Goal: Task Accomplishment & Management: Complete application form

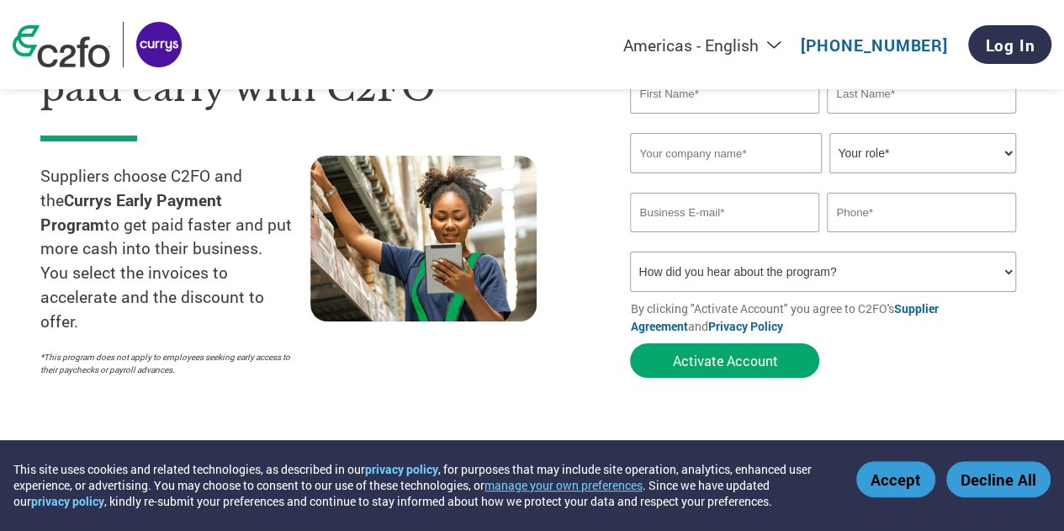
scroll to position [84, 0]
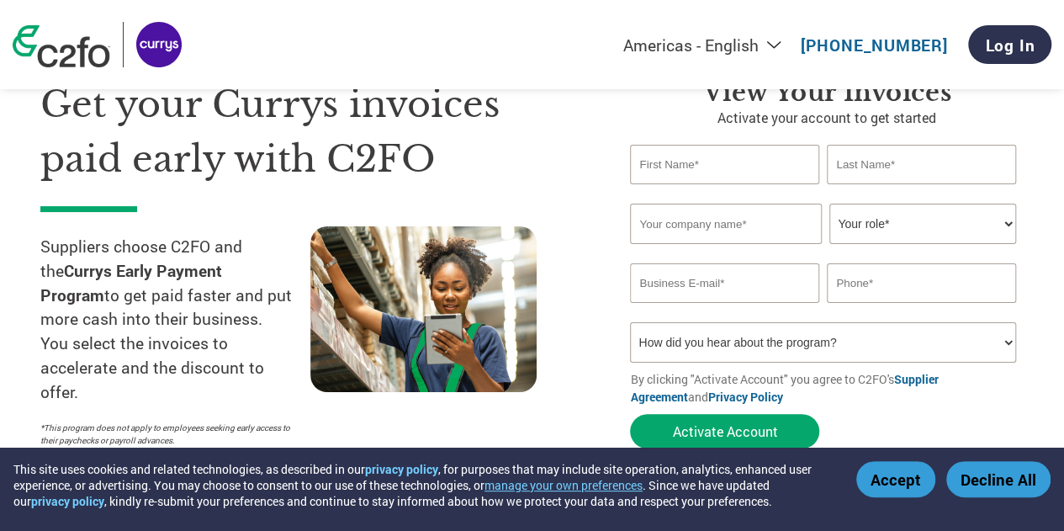
click at [708, 163] on input "text" at bounding box center [724, 165] width 188 height 40
type input "Accounts"
click at [858, 177] on input "text" at bounding box center [921, 165] width 188 height 40
type input "Team"
click at [780, 222] on input "text" at bounding box center [725, 224] width 191 height 40
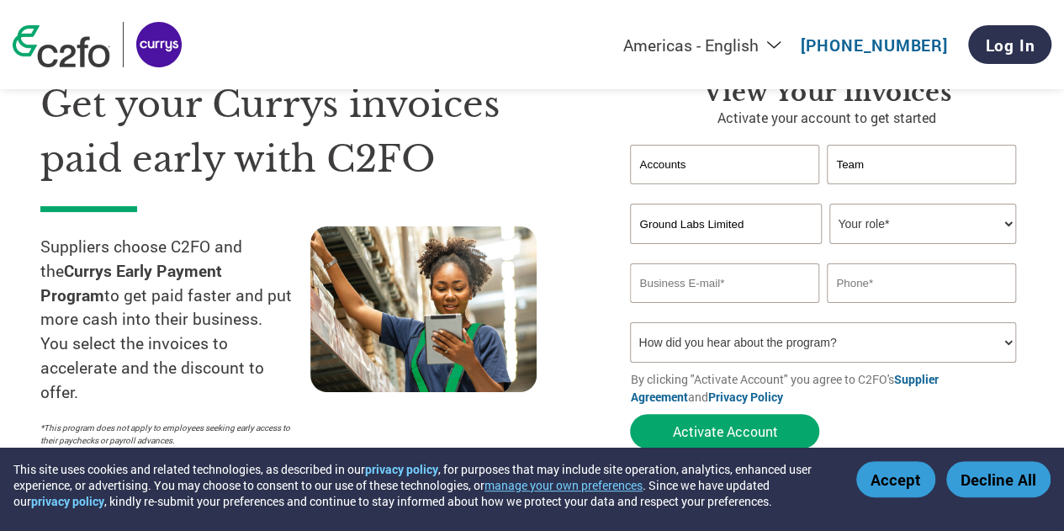
type input "Ground Labs Limited"
click at [903, 233] on select "Your role* CFO Controller Credit Manager Finance Director Treasurer CEO Preside…" at bounding box center [922, 224] width 186 height 40
select select "ACCOUNTING"
click at [829, 204] on select "Your role* CFO Controller Credit Manager Finance Director Treasurer CEO Preside…" at bounding box center [922, 224] width 186 height 40
click at [760, 281] on input "email" at bounding box center [724, 283] width 188 height 40
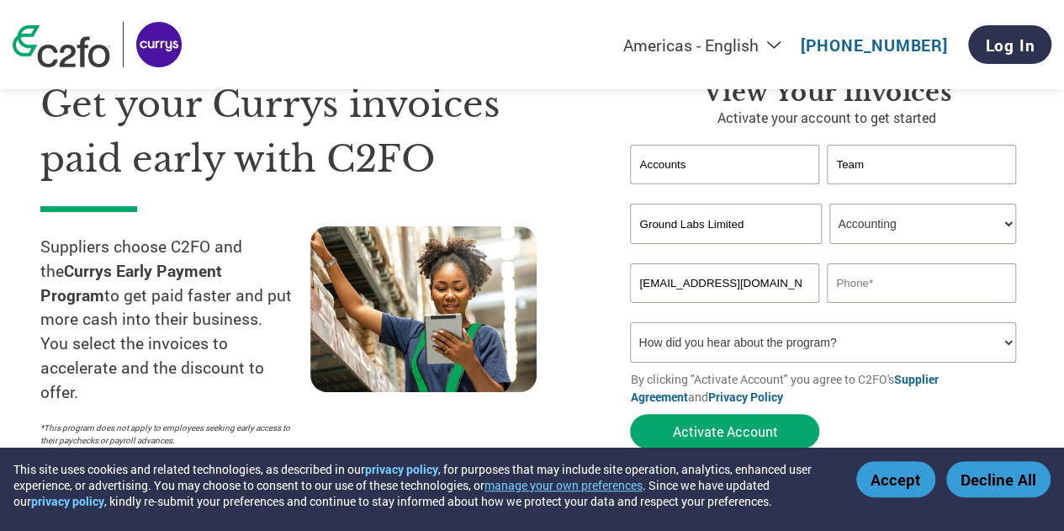
type input "[EMAIL_ADDRESS][DOMAIN_NAME]"
click at [841, 276] on input "text" at bounding box center [921, 283] width 188 height 40
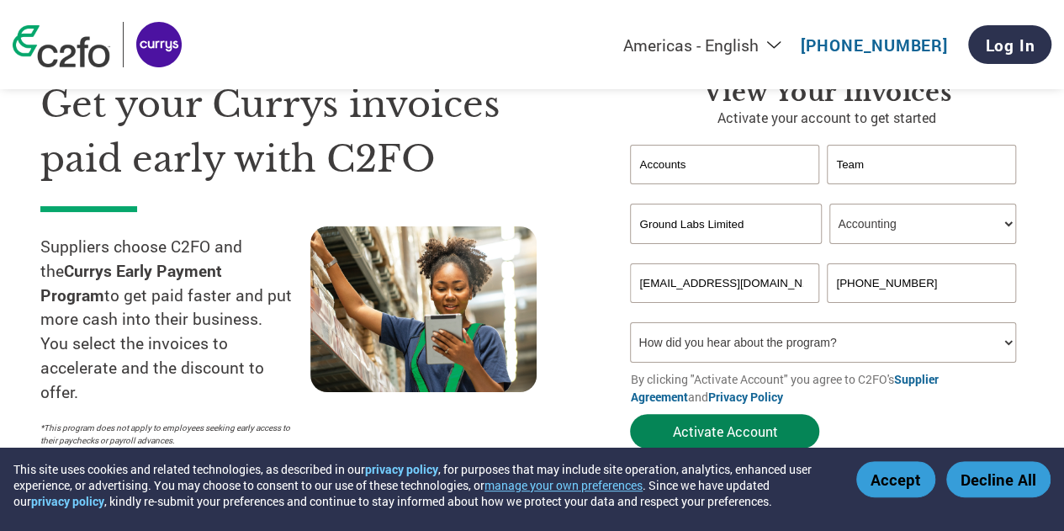
type input "[PHONE_NUMBER]"
click at [732, 426] on button "Activate Account" at bounding box center [724, 431] width 189 height 34
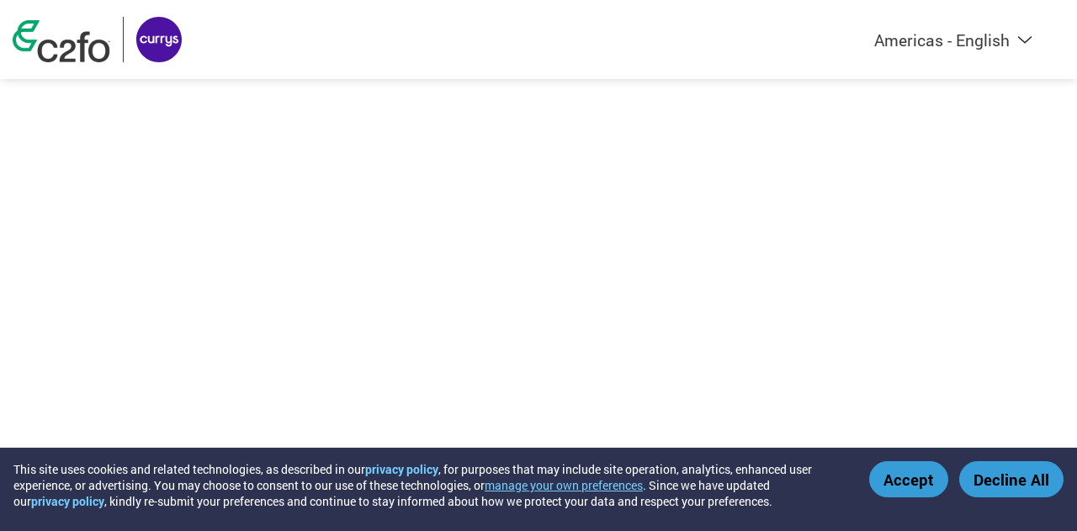
click at [893, 479] on button "Accept" at bounding box center [908, 479] width 79 height 36
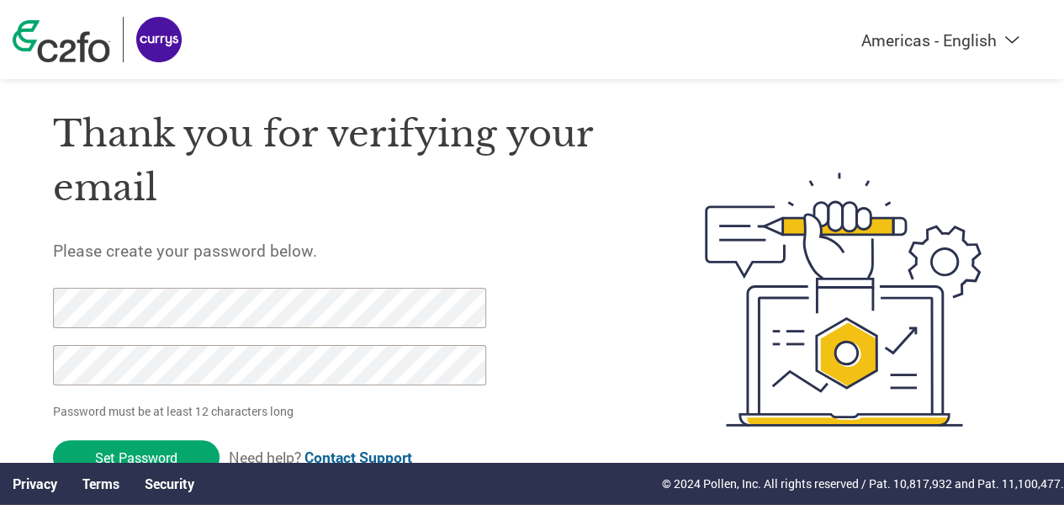
scroll to position [54, 0]
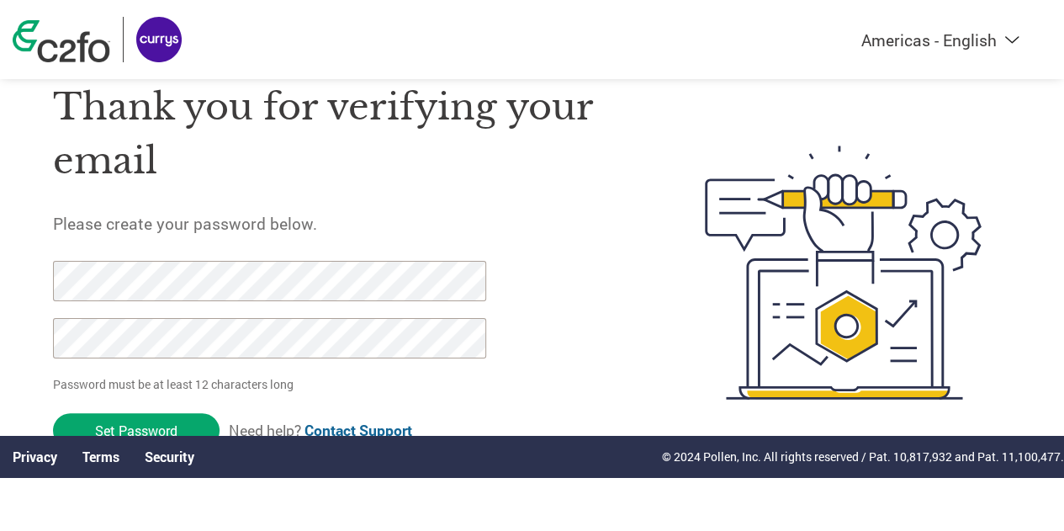
click at [32, 342] on div "Thank you for verifying your email Please create your password below. Password …" at bounding box center [532, 273] width 1064 height 434
click at [144, 421] on input "Set Password" at bounding box center [136, 430] width 167 height 34
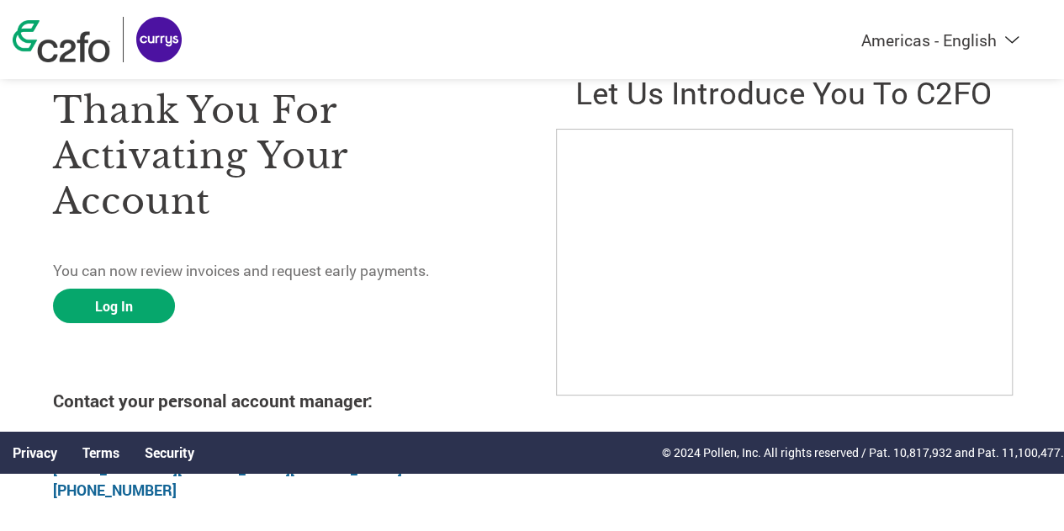
scroll to position [84, 0]
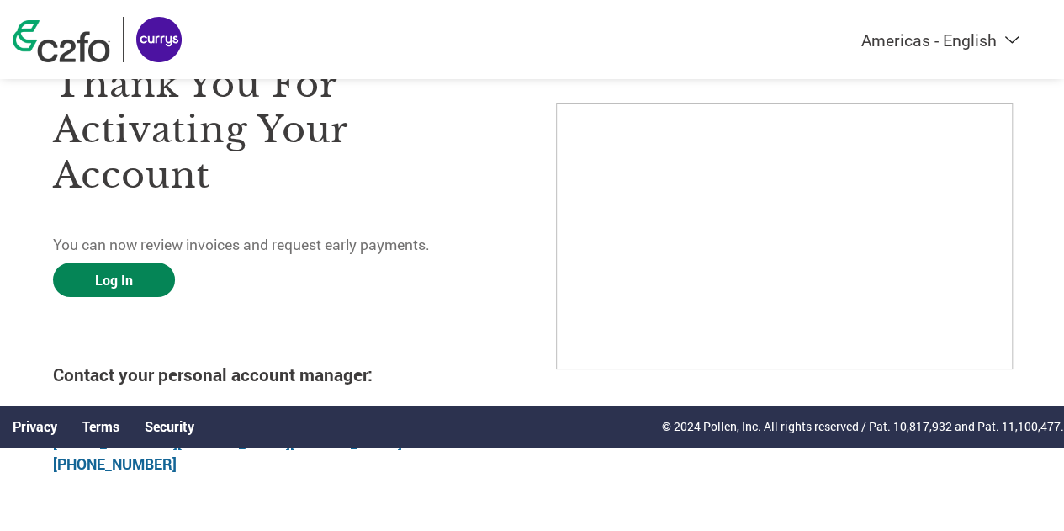
click at [146, 273] on link "Log In" at bounding box center [114, 279] width 122 height 34
